Goal: Navigation & Orientation: Find specific page/section

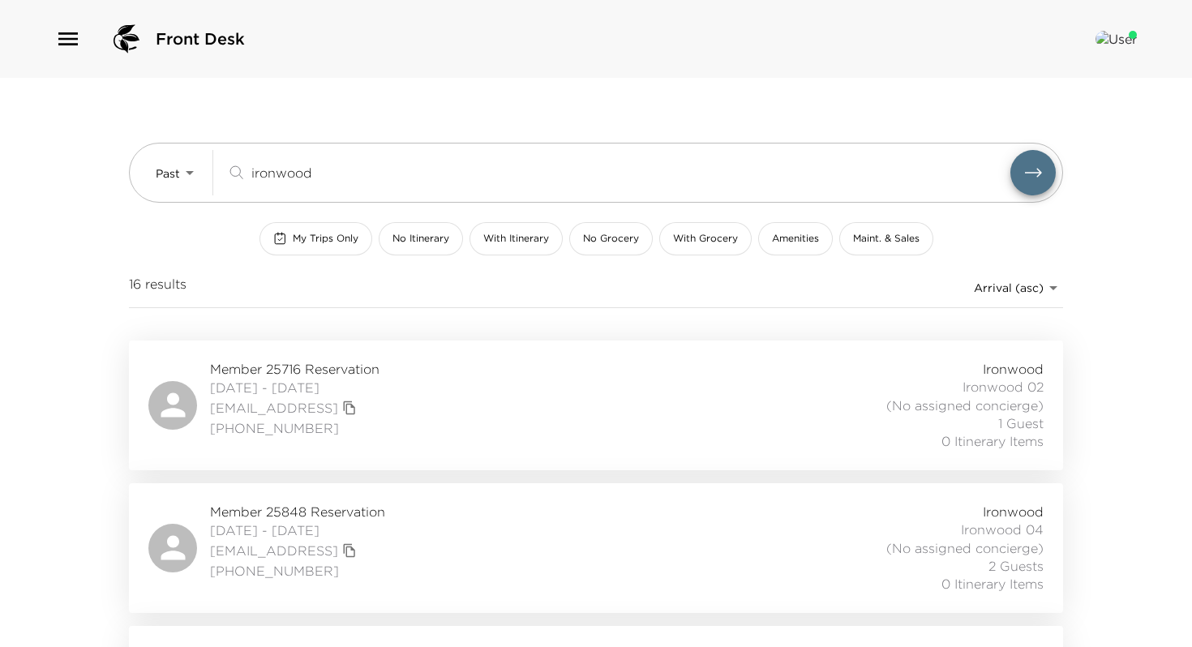
scroll to position [131, 0]
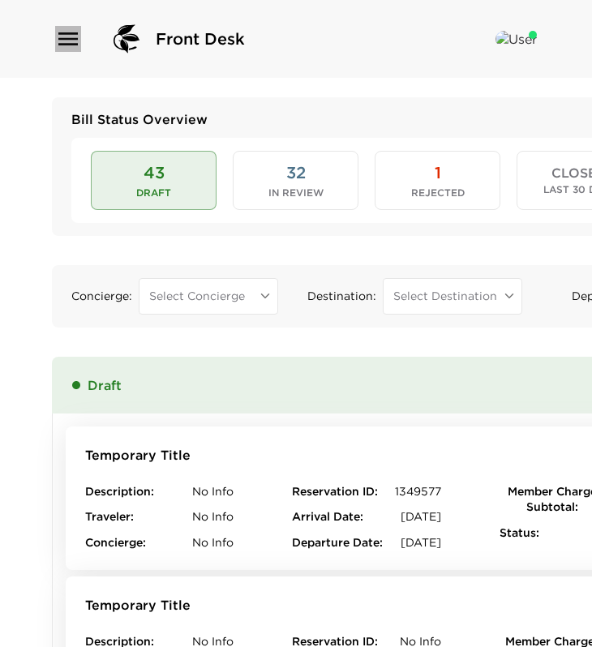
click at [76, 37] on icon "button" at bounding box center [68, 39] width 26 height 26
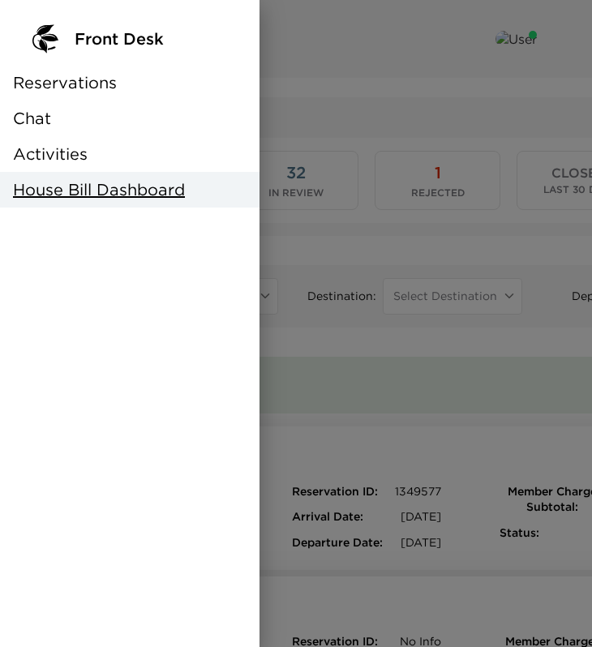
click at [70, 79] on span "Reservations" at bounding box center [65, 82] width 104 height 23
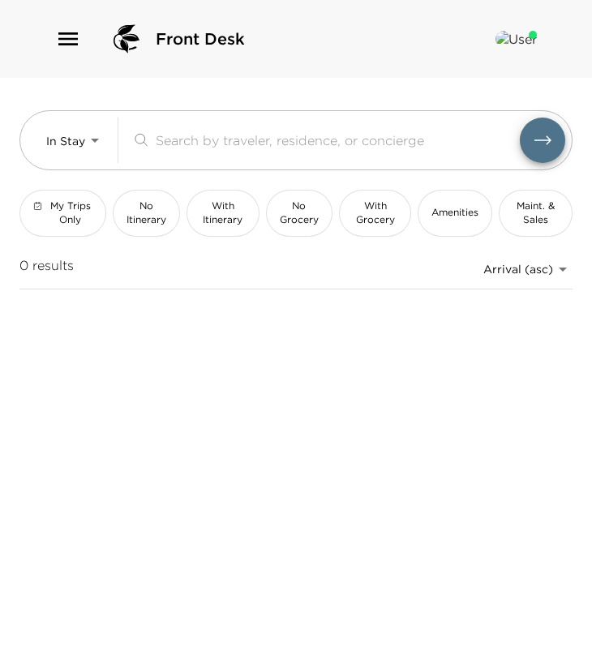
click at [53, 29] on div "Front Desk" at bounding box center [296, 39] width 592 height 78
click at [64, 46] on icon "button" at bounding box center [68, 39] width 26 height 26
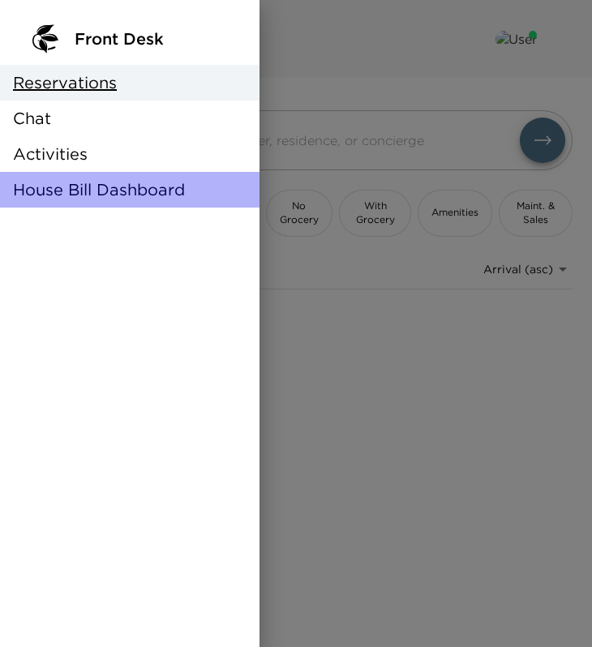
click at [94, 195] on span "House Bill Dashboard" at bounding box center [99, 189] width 172 height 23
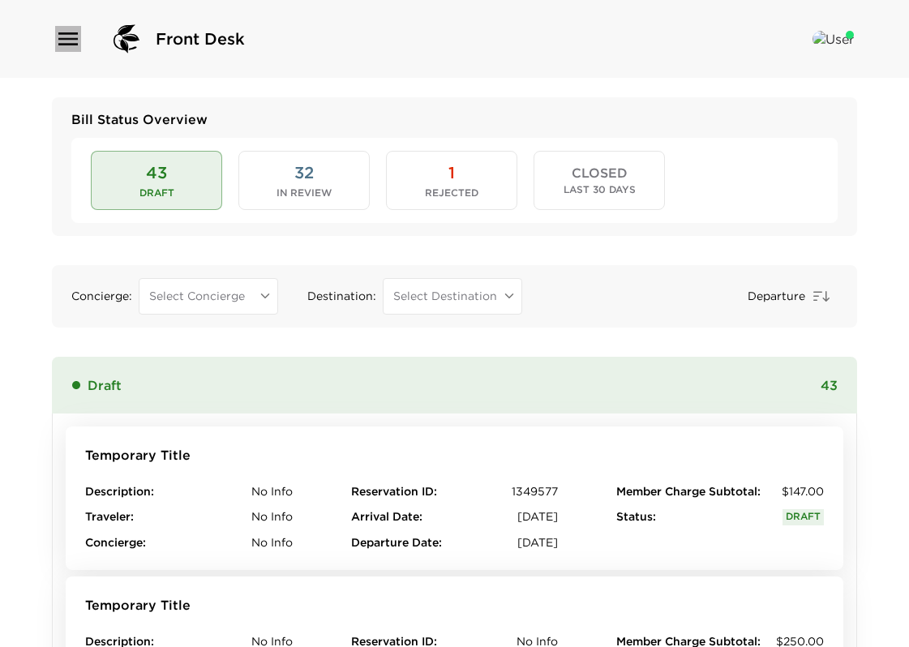
click at [67, 45] on icon "button" at bounding box center [67, 38] width 19 height 13
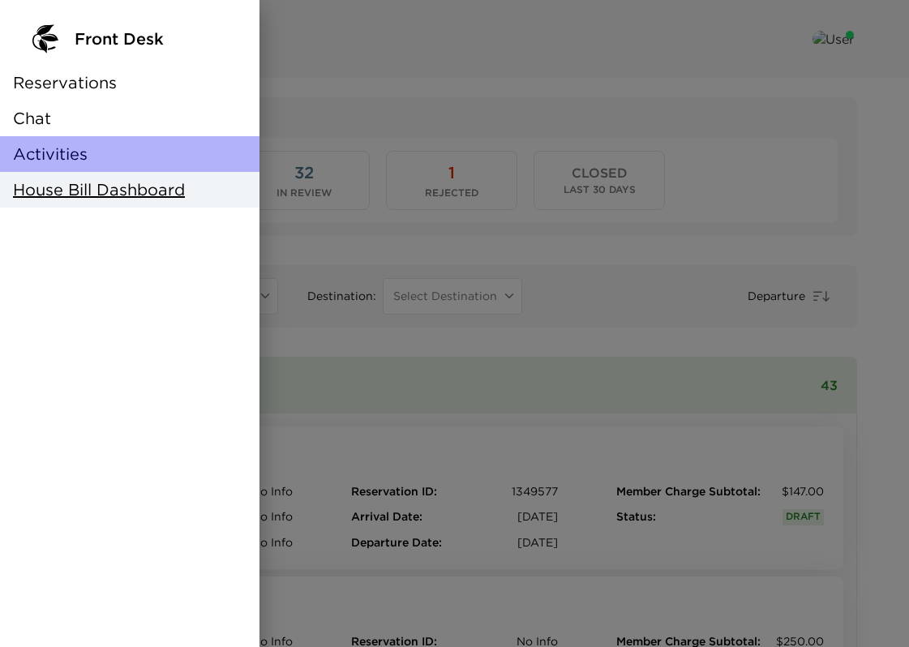
click at [67, 147] on span "Activities" at bounding box center [50, 154] width 75 height 23
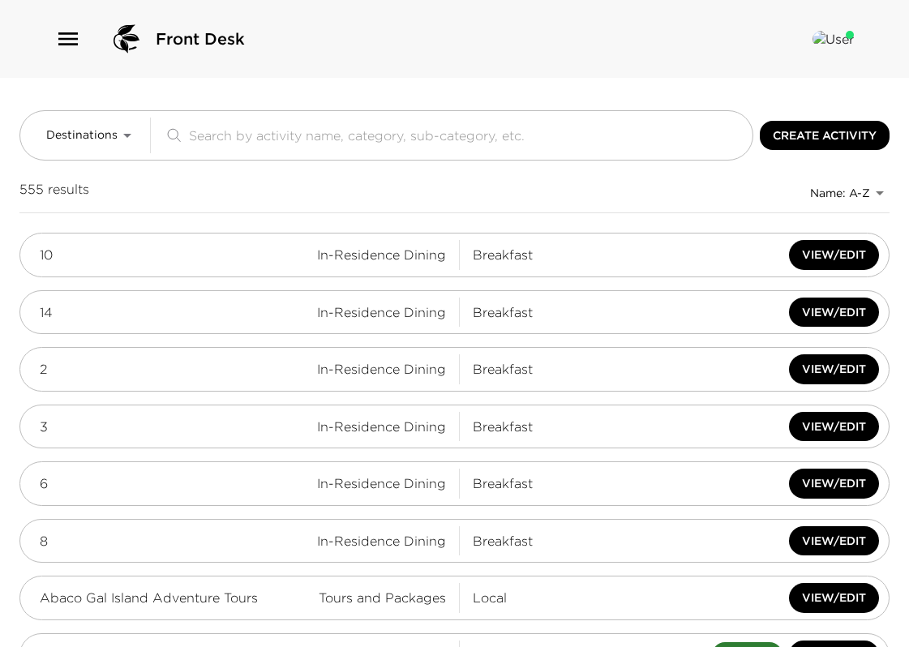
click at [55, 37] on icon "button" at bounding box center [68, 39] width 26 height 26
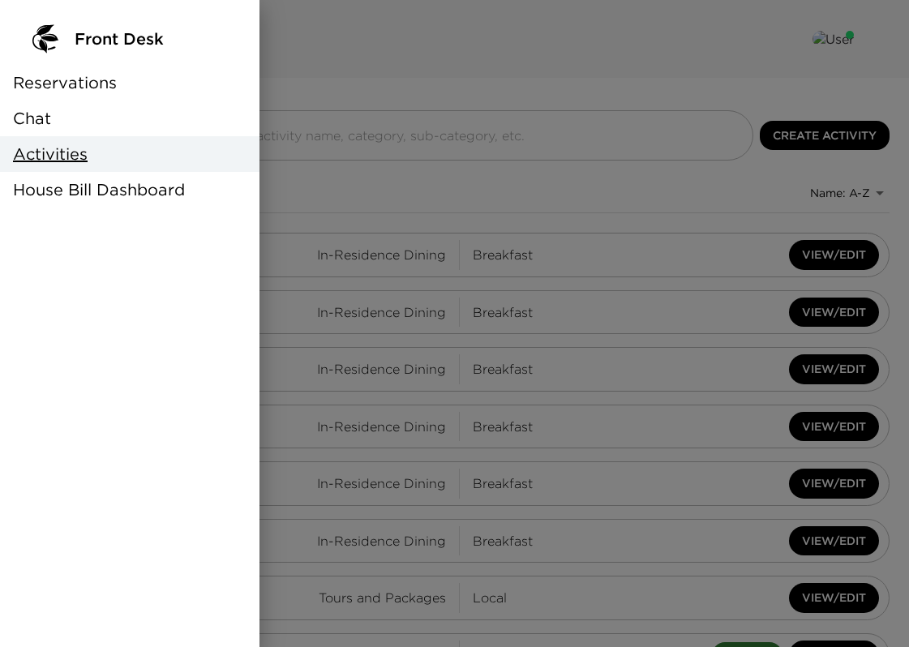
click at [116, 194] on span "House Bill Dashboard" at bounding box center [99, 189] width 172 height 23
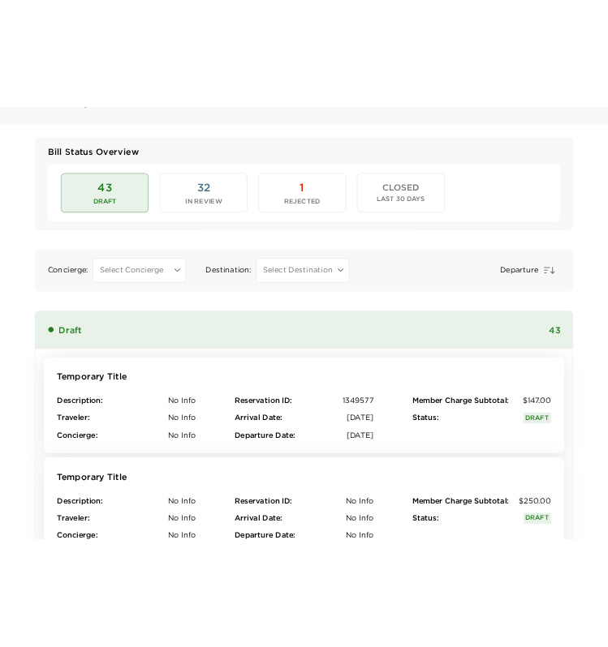
scroll to position [15, 0]
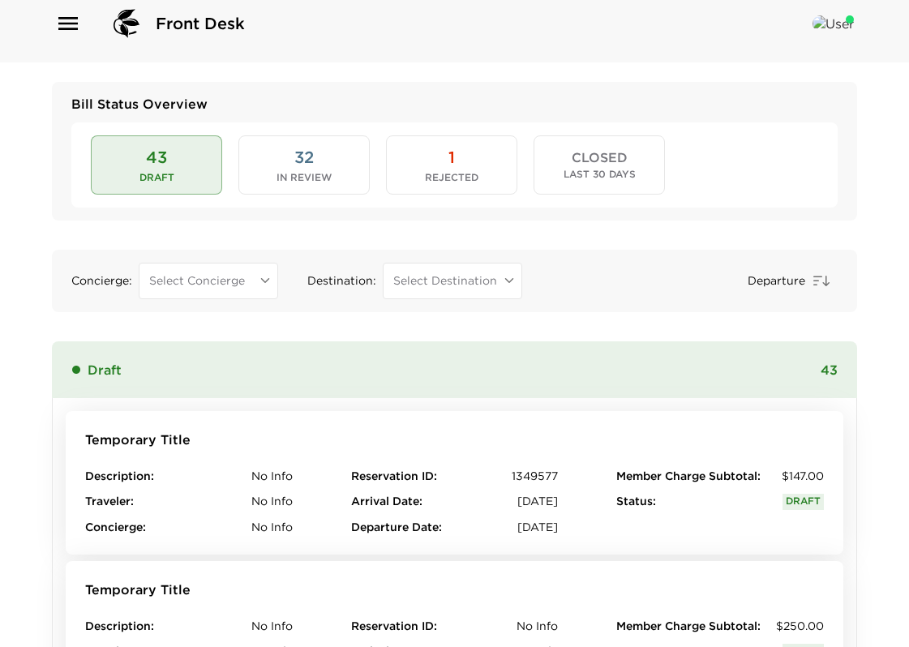
click at [206, 283] on body "Front Desk Bill Status Overview 43 Draft 32 In Review 1 Rejected CLOSED Last 30…" at bounding box center [454, 308] width 909 height 647
click at [206, 283] on div at bounding box center [454, 323] width 909 height 647
click at [244, 273] on body "Front Desk Bill Status Overview 43 Draft 32 In Review 1 Rejected CLOSED Last 30…" at bounding box center [454, 308] width 909 height 647
click at [452, 281] on div at bounding box center [454, 323] width 909 height 647
click at [489, 285] on body "Front Desk Bill Status Overview 43 Draft 32 In Review 1 Rejected CLOSED Last 30…" at bounding box center [454, 308] width 909 height 647
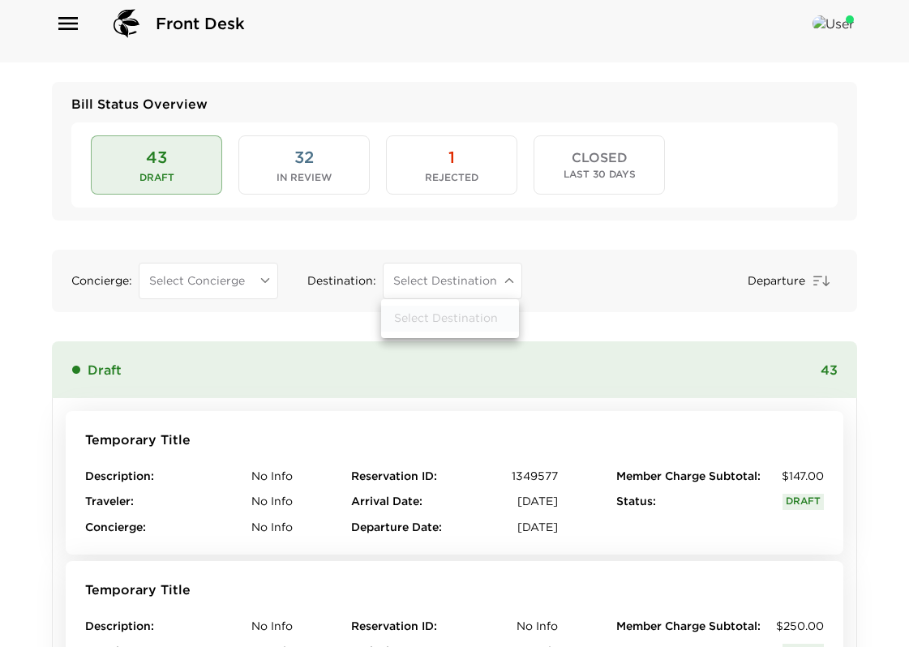
click at [486, 281] on div at bounding box center [454, 323] width 909 height 647
click at [591, 287] on icon "button" at bounding box center [821, 280] width 19 height 19
click at [591, 282] on icon "button" at bounding box center [821, 280] width 19 height 19
